Goal: Find specific page/section: Find specific page/section

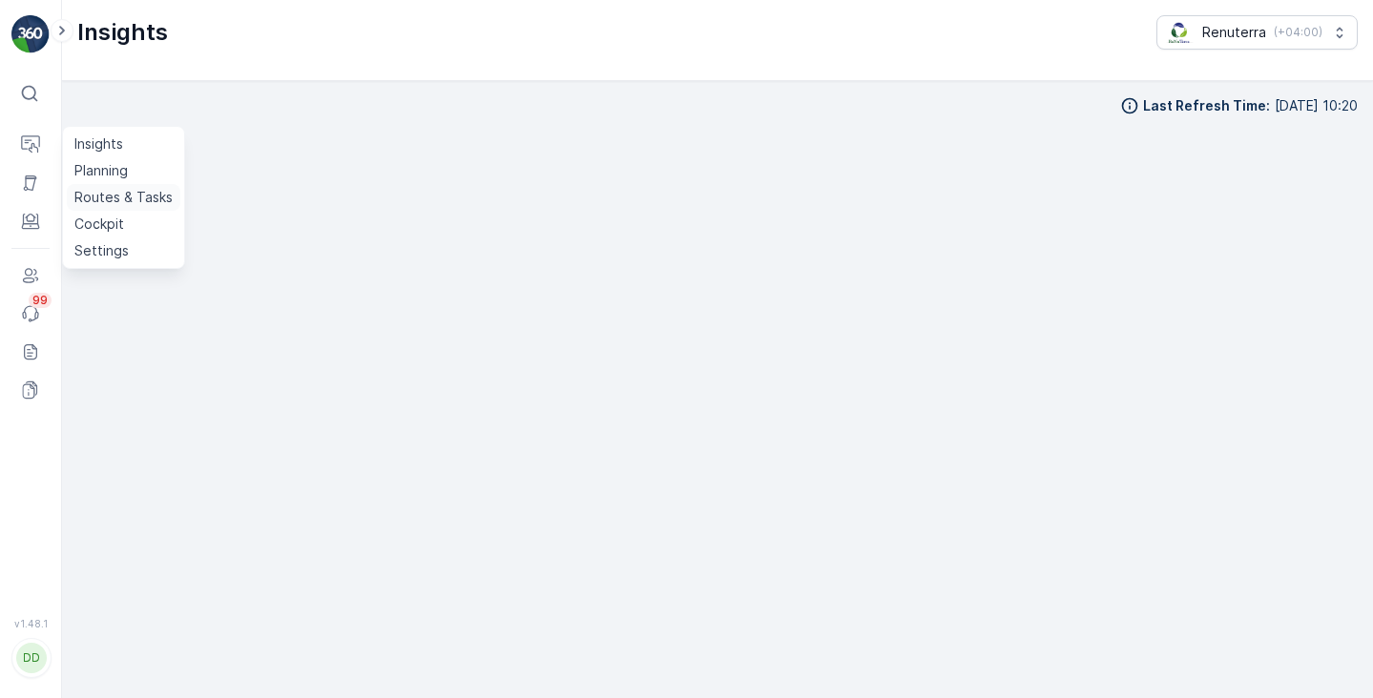
click at [118, 204] on p "Routes & Tasks" at bounding box center [123, 197] width 98 height 19
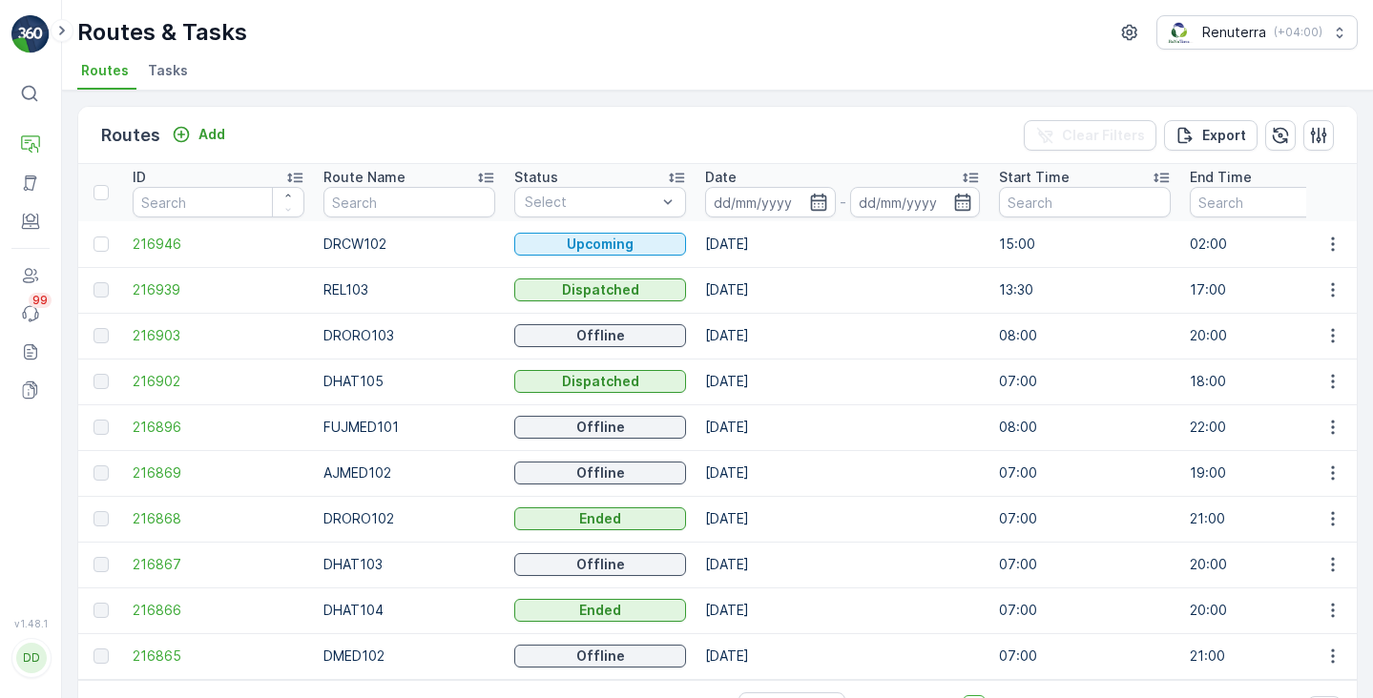
click at [168, 71] on span "Tasks" at bounding box center [168, 70] width 40 height 19
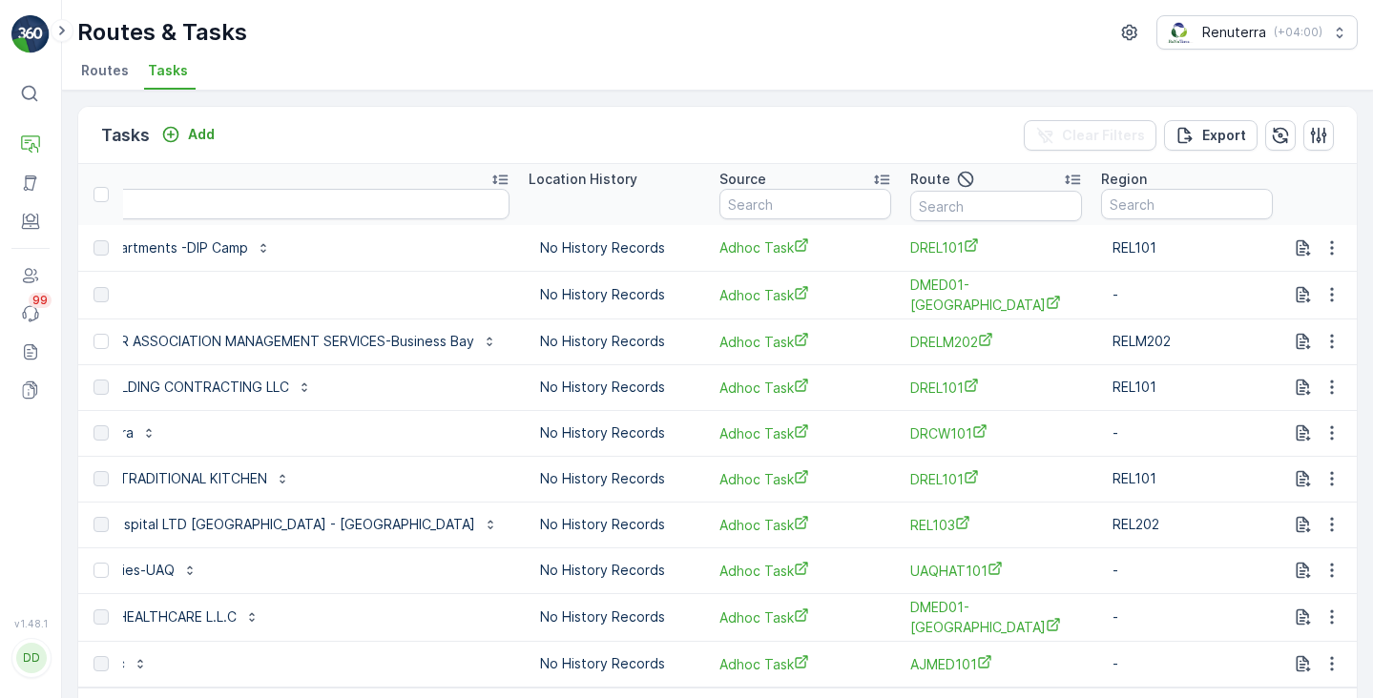
scroll to position [0, 2073]
click at [94, 171] on p "Planning" at bounding box center [100, 170] width 53 height 19
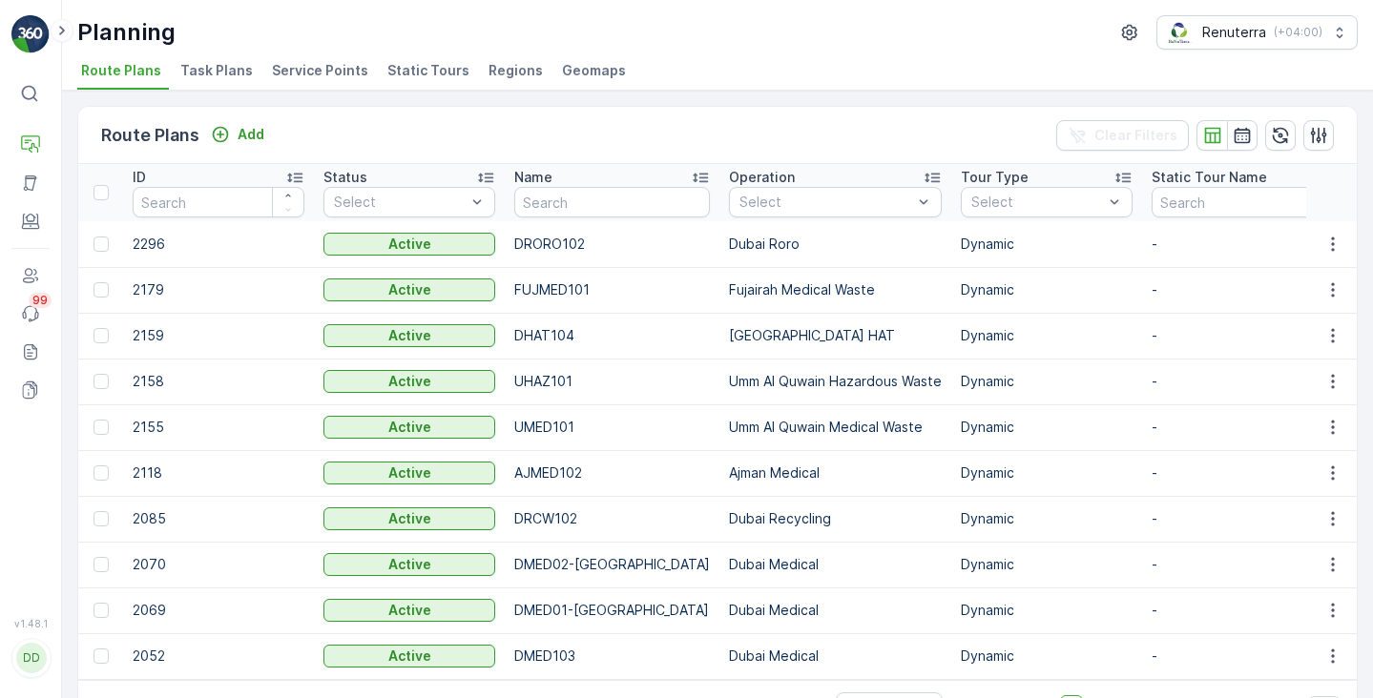
click at [307, 80] on li "Service Points" at bounding box center [322, 73] width 108 height 32
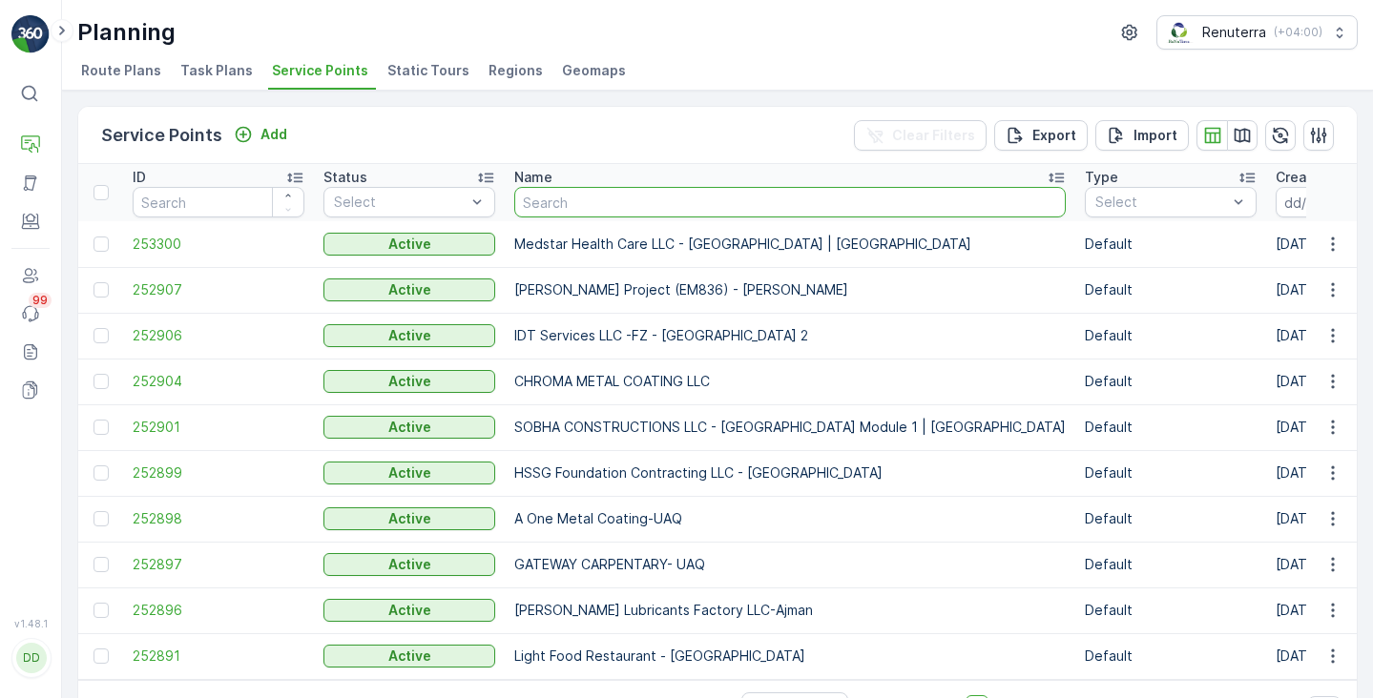
click at [553, 198] on input "text" at bounding box center [789, 202] width 551 height 31
type input "khk"
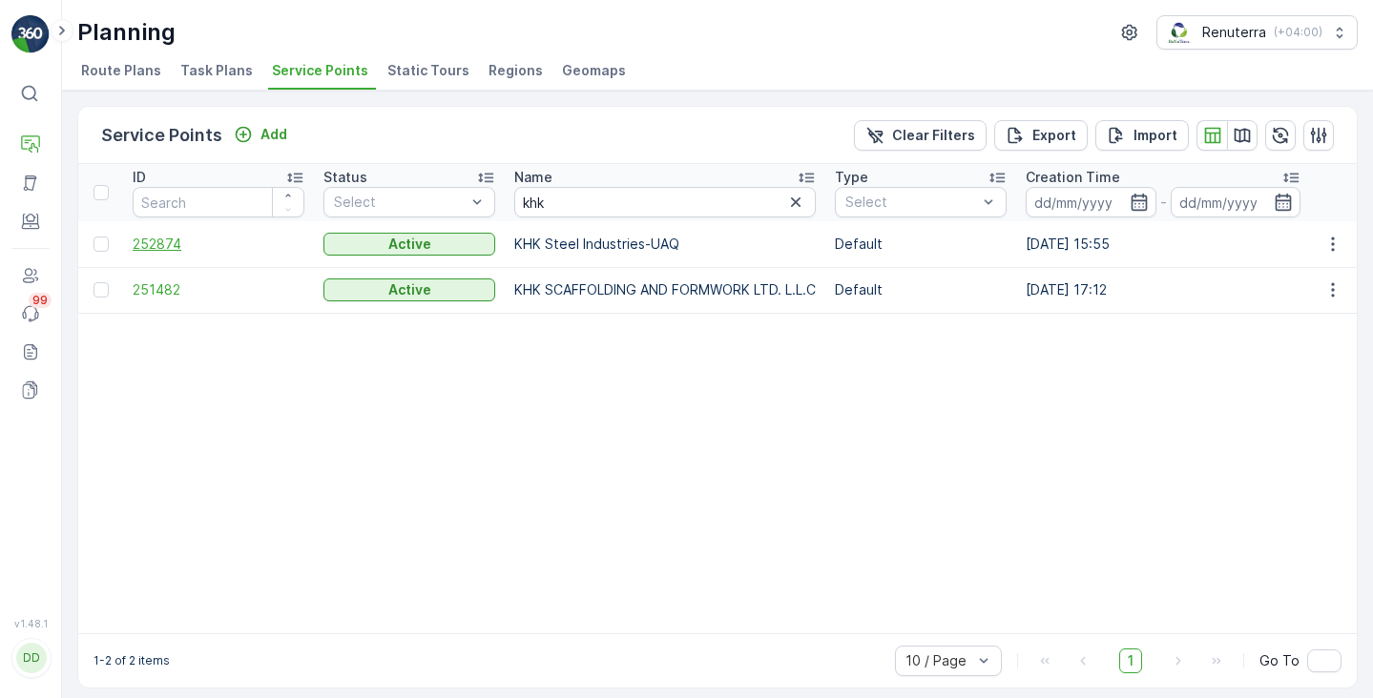
click at [146, 242] on span "252874" at bounding box center [219, 244] width 172 height 19
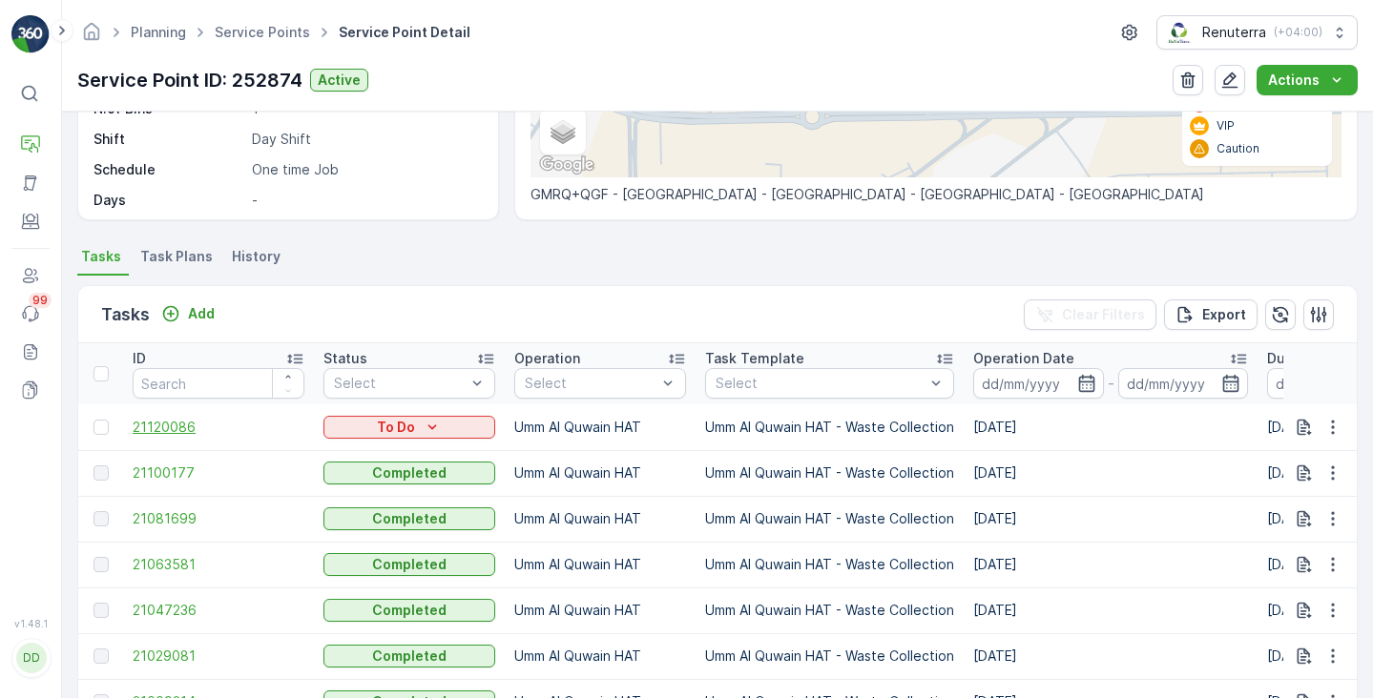
click at [175, 426] on span "21120086" at bounding box center [219, 427] width 172 height 19
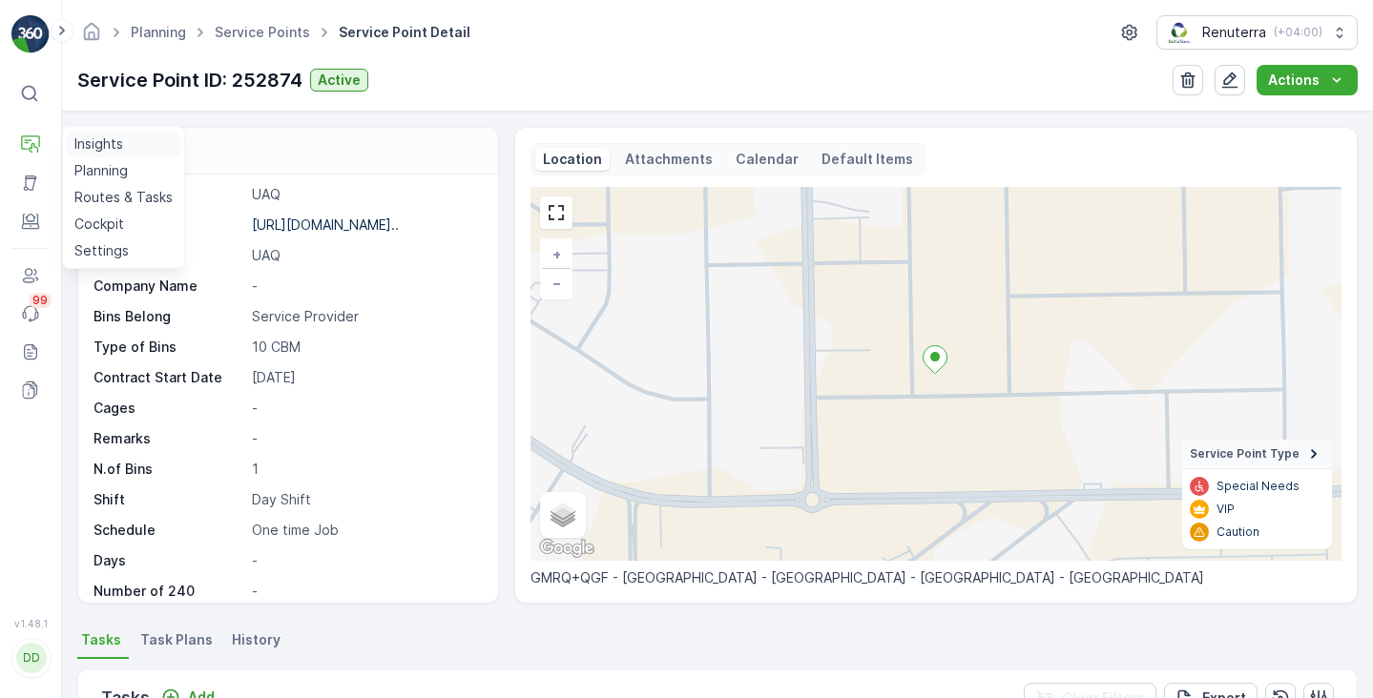
click at [97, 143] on p "Insights" at bounding box center [98, 144] width 49 height 19
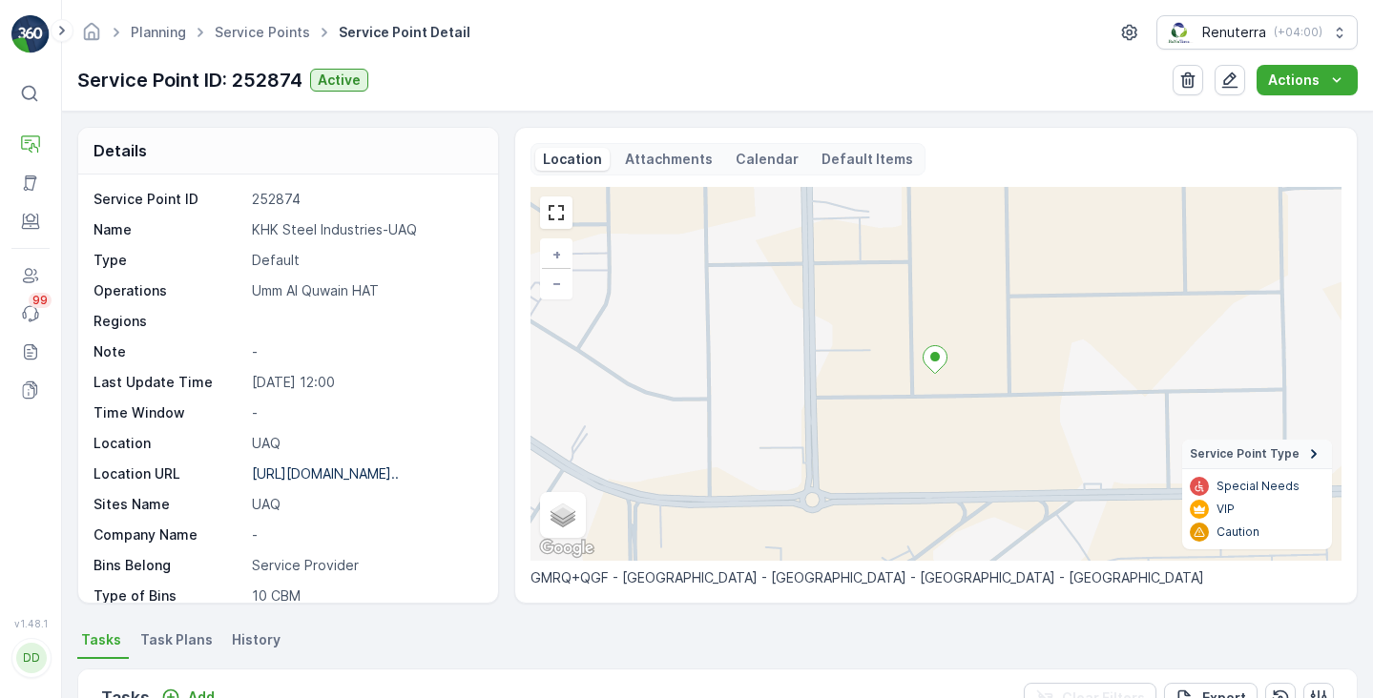
click at [33, 88] on icon at bounding box center [30, 94] width 16 height 16
click at [116, 151] on p "Insights" at bounding box center [98, 144] width 49 height 19
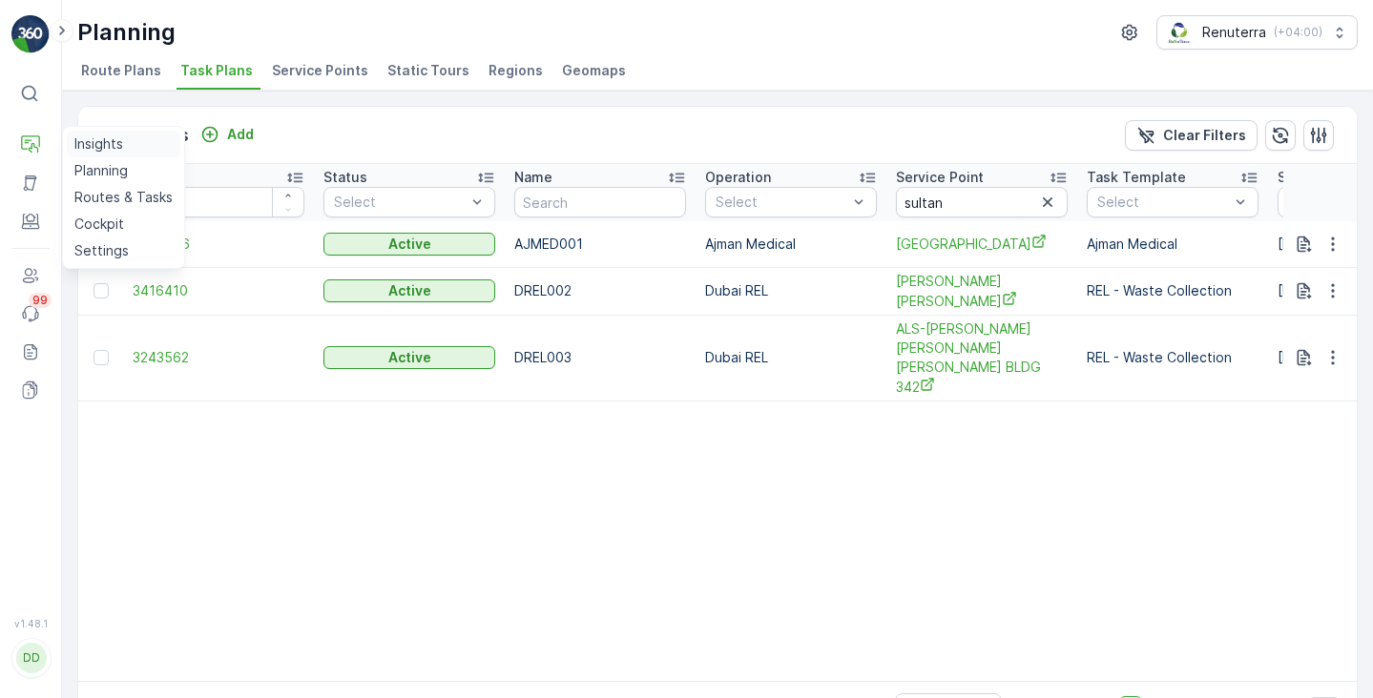
click at [89, 146] on p "Insights" at bounding box center [98, 144] width 49 height 19
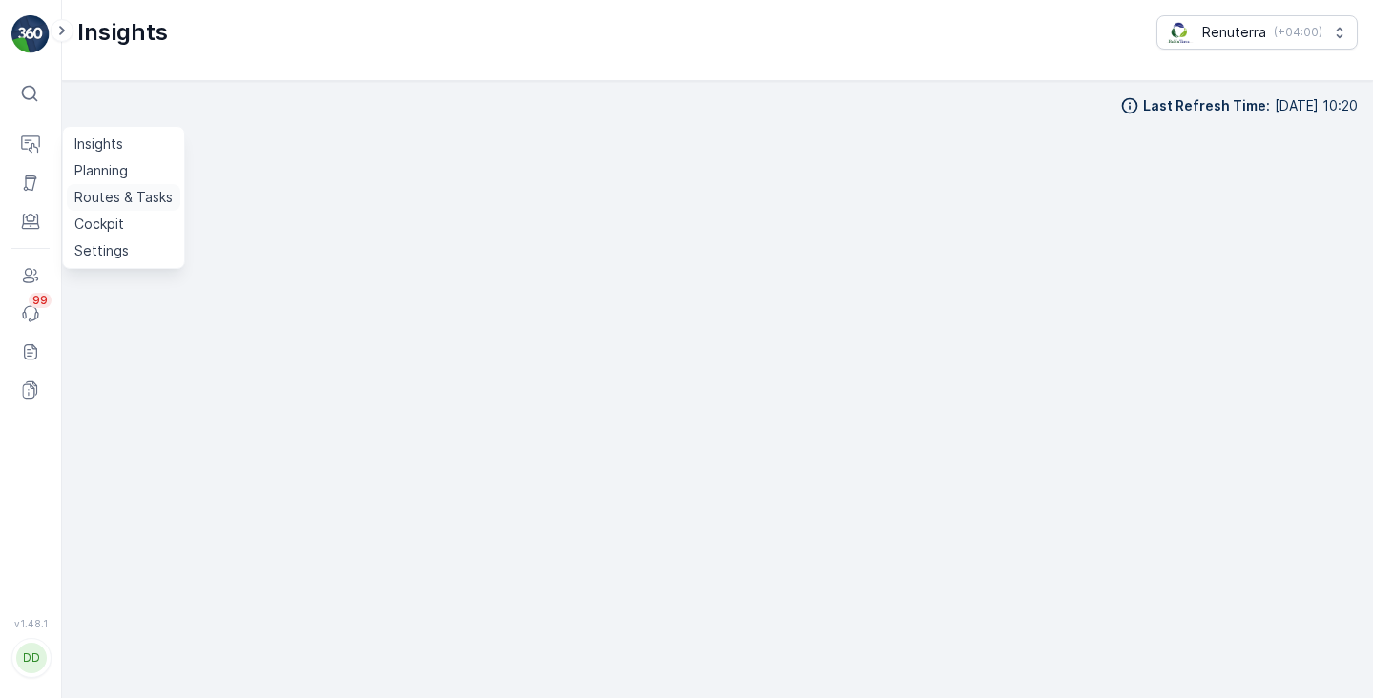
click at [140, 198] on p "Routes & Tasks" at bounding box center [123, 197] width 98 height 19
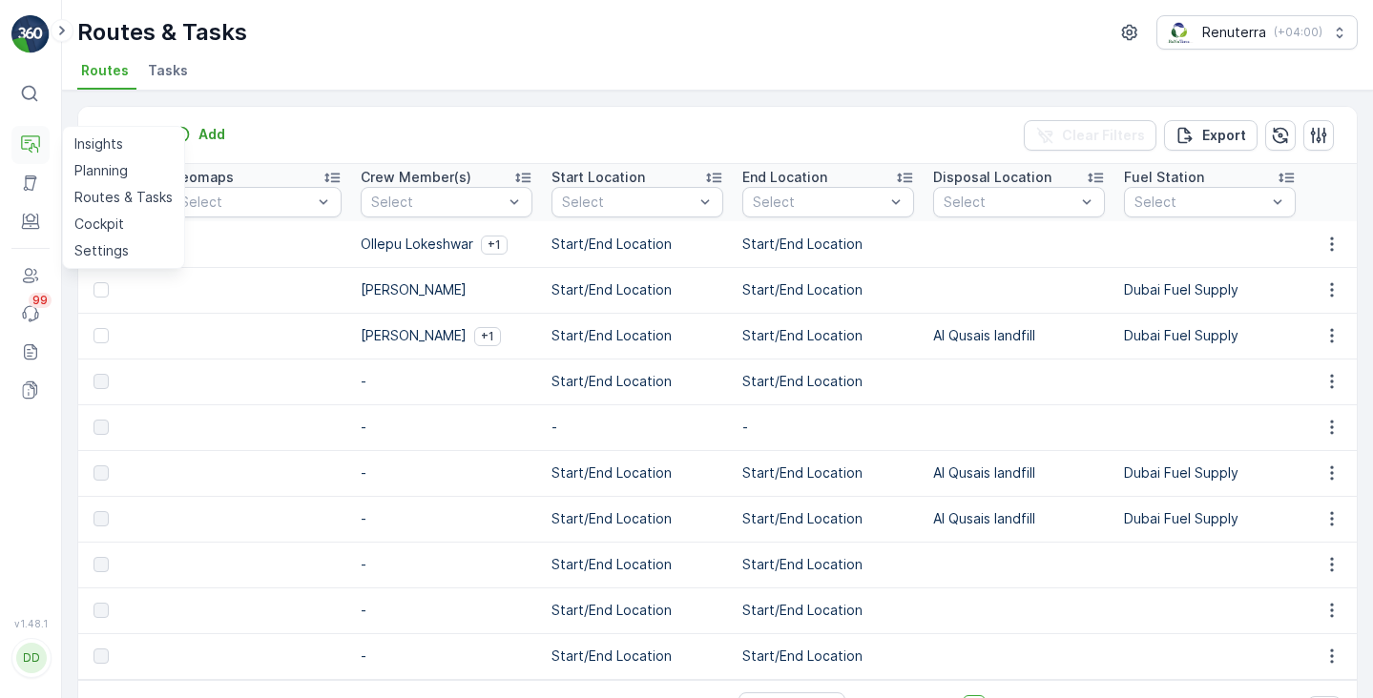
click at [31, 133] on button "Operations" at bounding box center [30, 145] width 38 height 38
click at [111, 174] on p "Planning" at bounding box center [100, 170] width 53 height 19
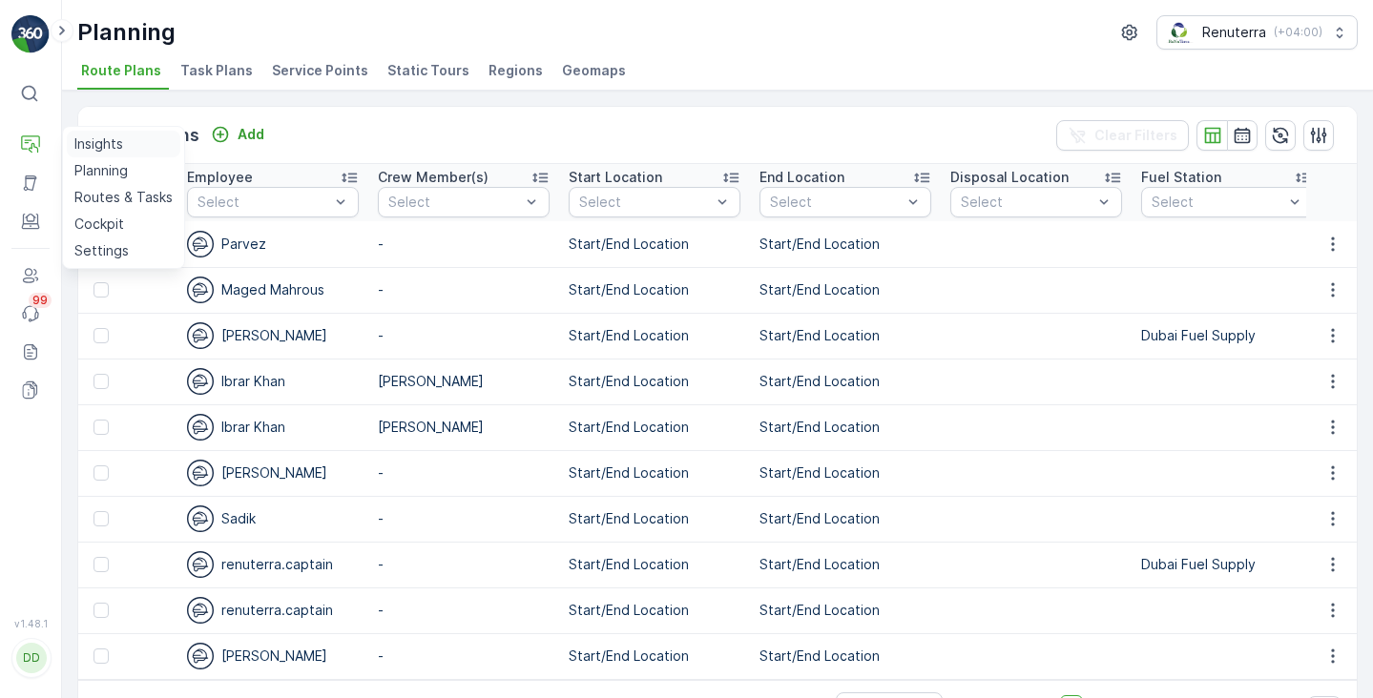
click at [86, 151] on p "Insights" at bounding box center [98, 144] width 49 height 19
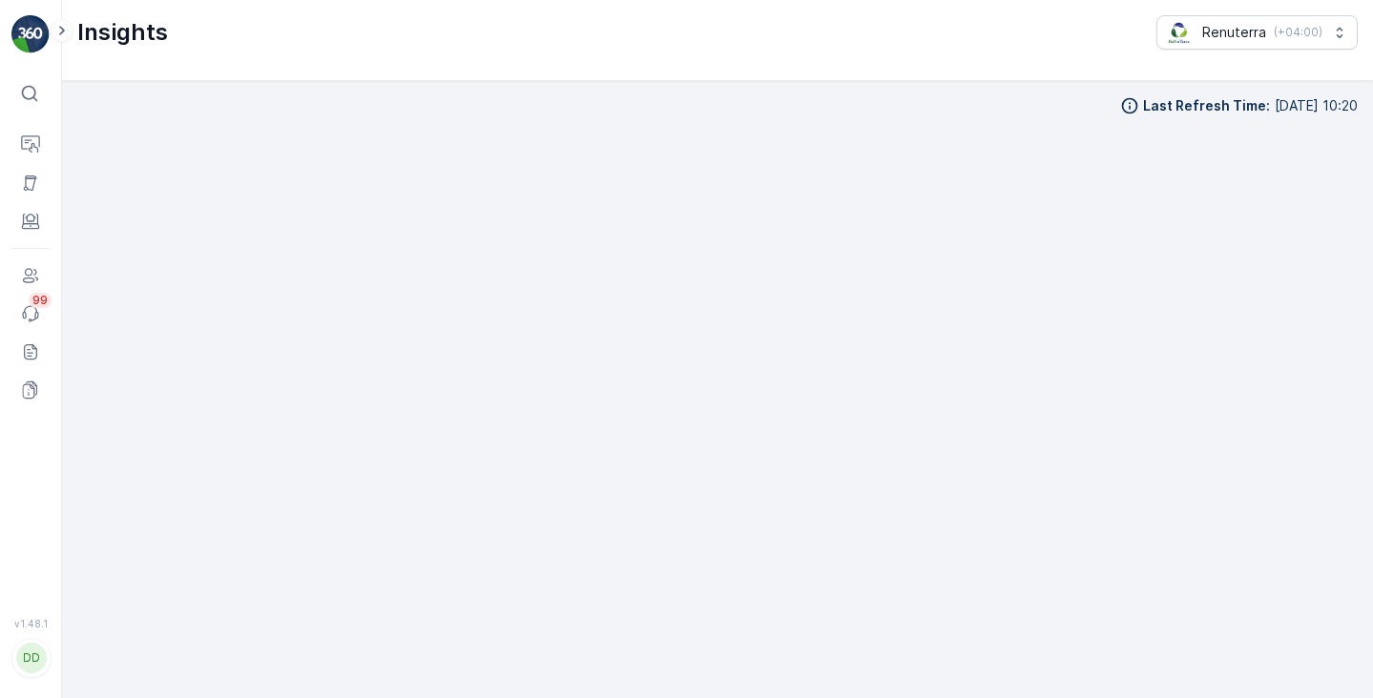
click at [30, 78] on div "⌘B" at bounding box center [30, 93] width 38 height 34
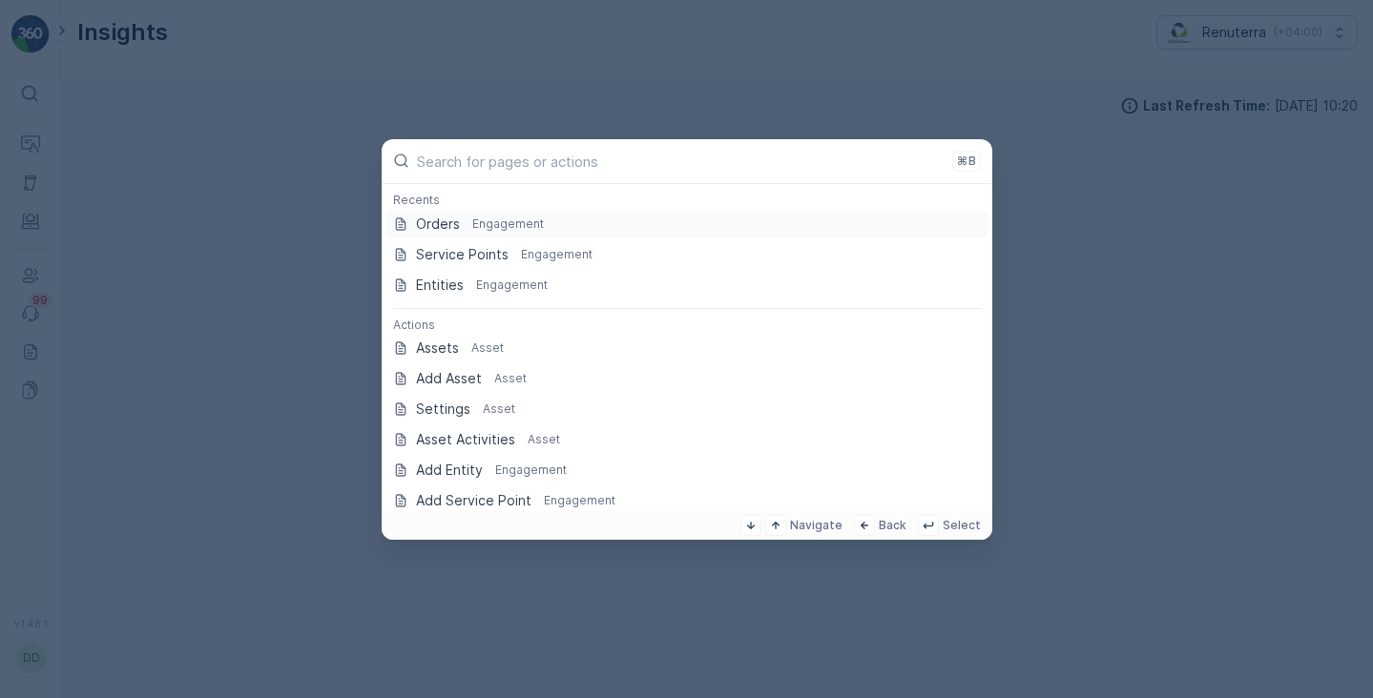
click at [30, 98] on div at bounding box center [686, 349] width 1373 height 698
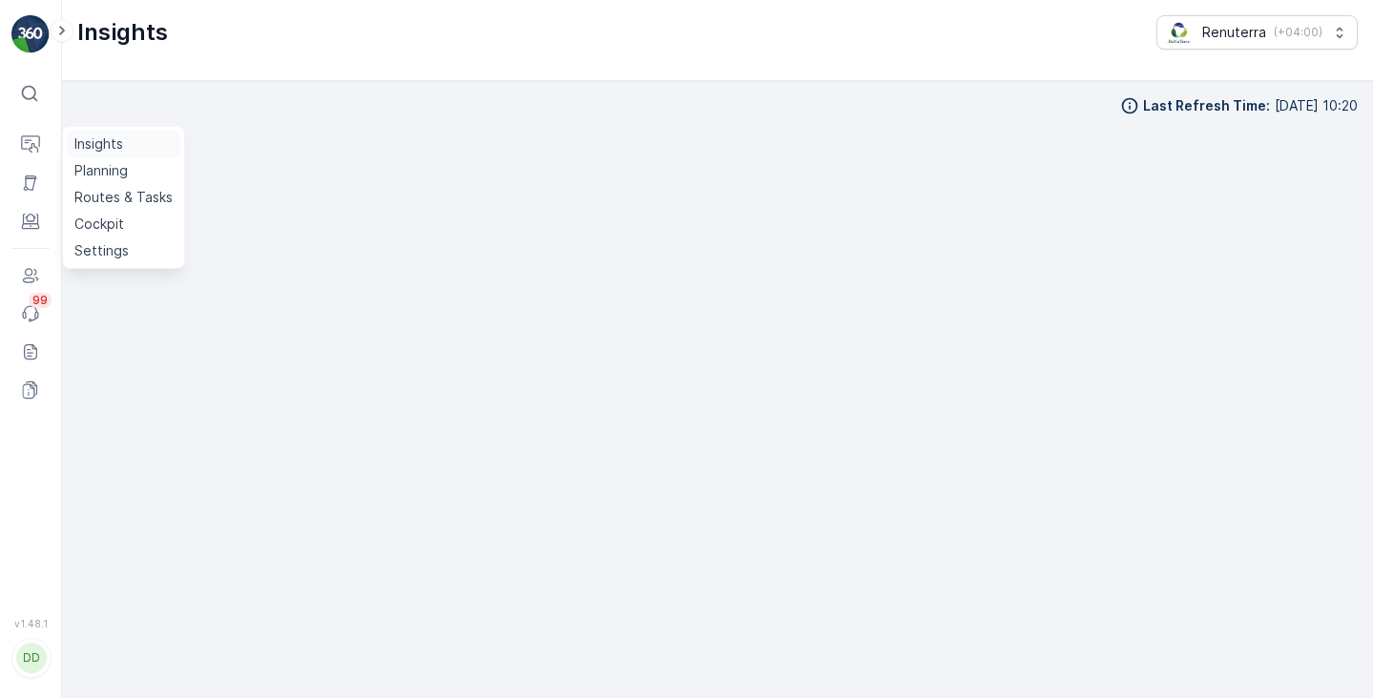
click at [118, 150] on p "Insights" at bounding box center [98, 144] width 49 height 19
click at [104, 171] on p "Planning" at bounding box center [100, 170] width 53 height 19
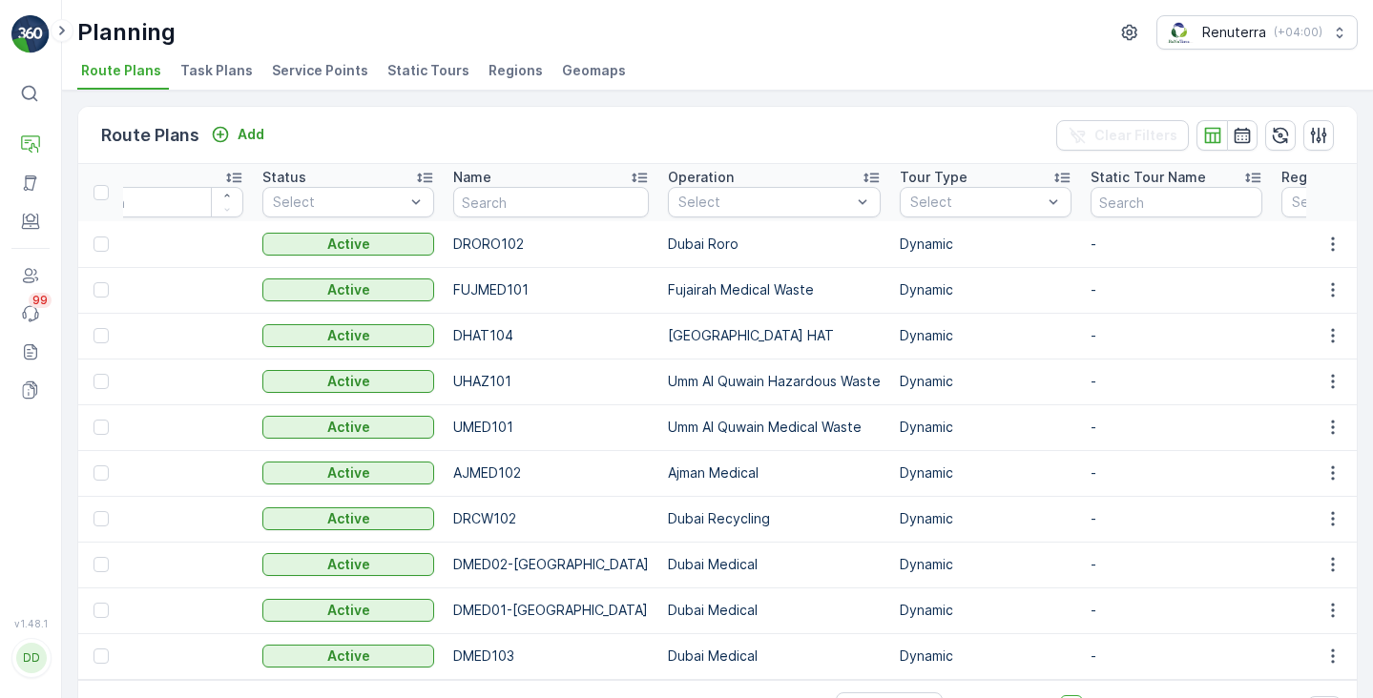
scroll to position [0, 82]
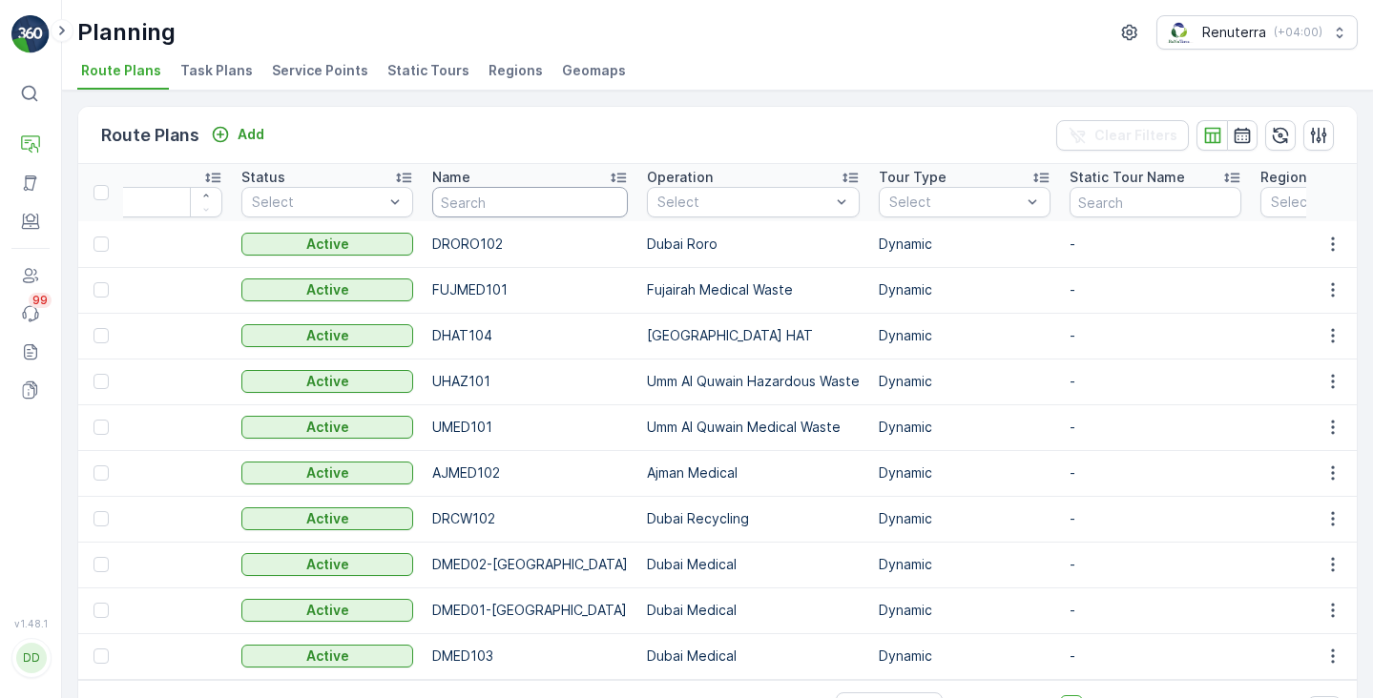
click at [461, 206] on input "text" at bounding box center [530, 202] width 196 height 31
type input "Garden"
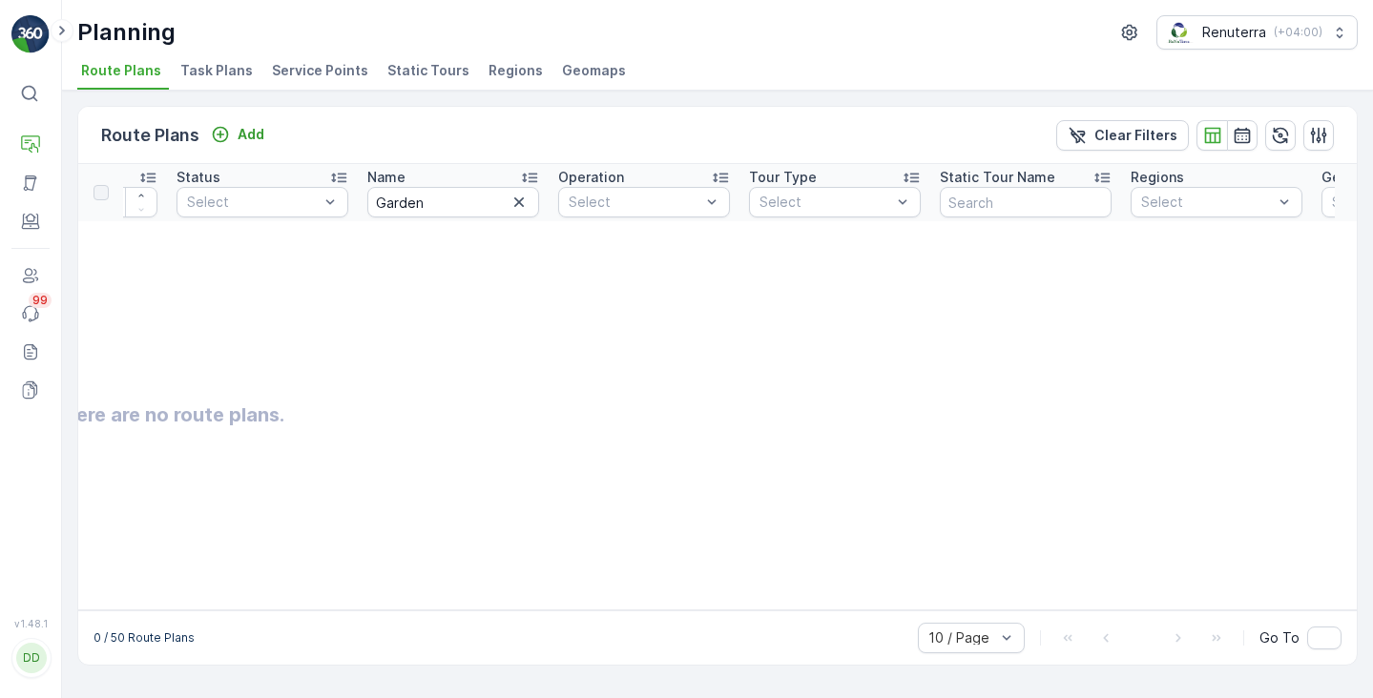
scroll to position [0, 179]
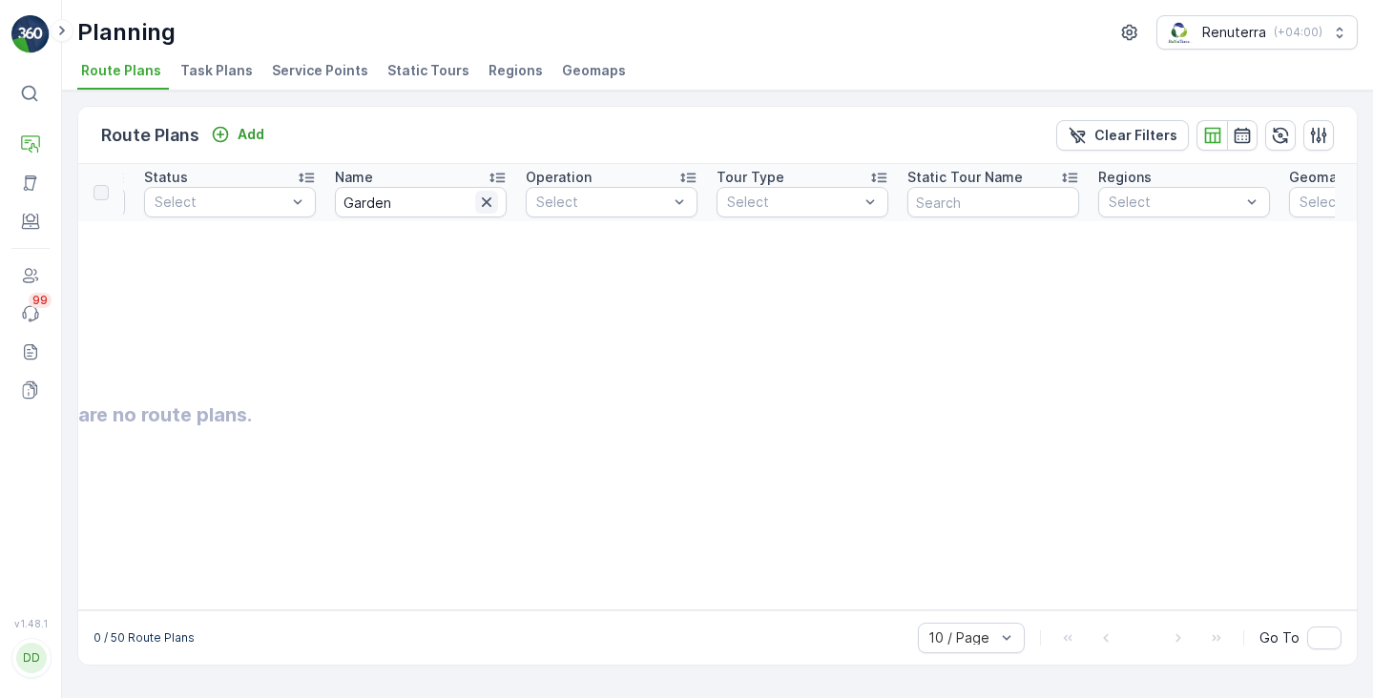
click at [479, 204] on icon "button" at bounding box center [486, 202] width 19 height 19
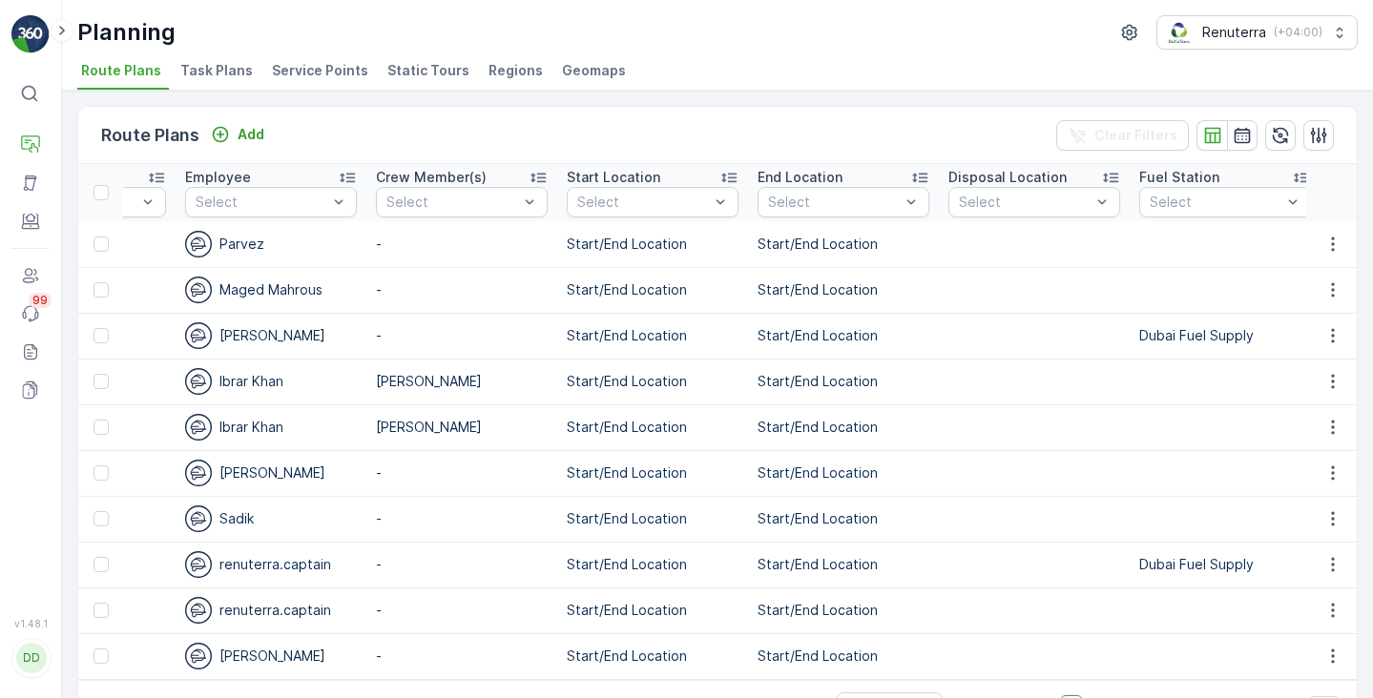
scroll to position [0, 3285]
click at [320, 70] on span "Service Points" at bounding box center [320, 70] width 96 height 19
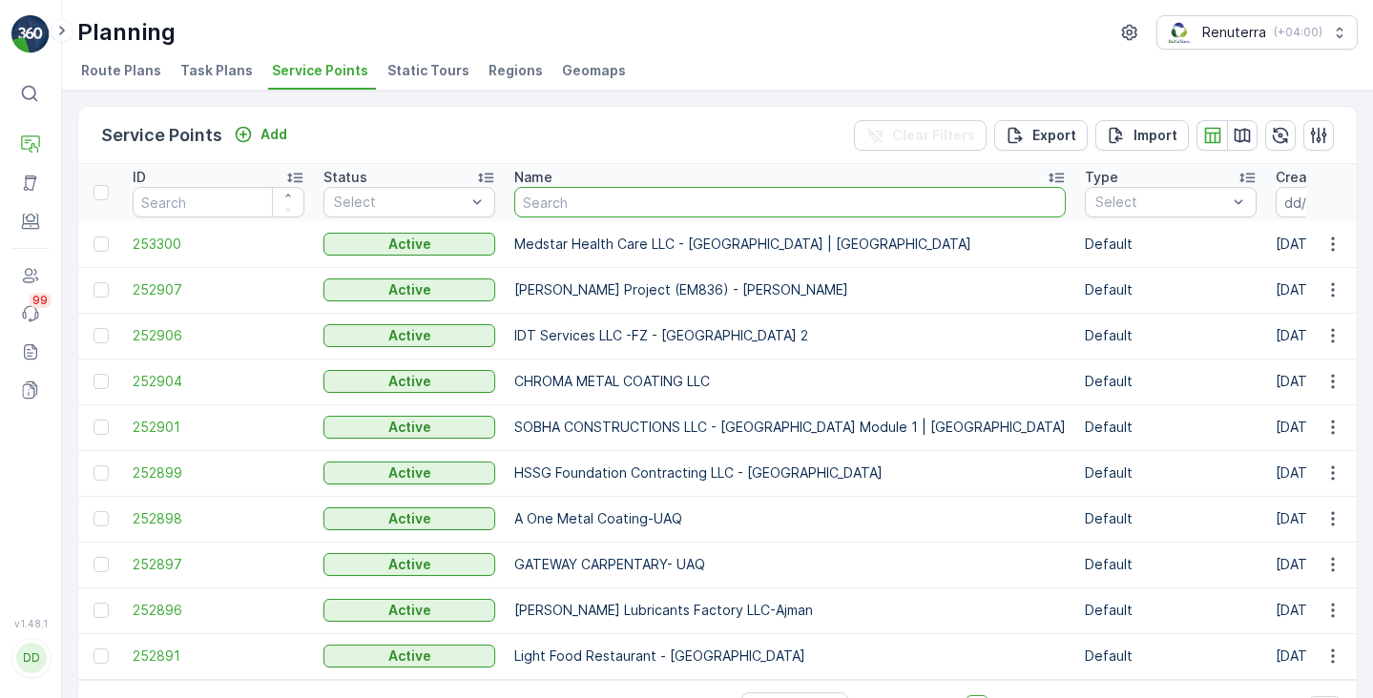
click at [554, 209] on input "text" at bounding box center [789, 202] width 551 height 31
type input "Garden"
